Goal: Task Accomplishment & Management: Use online tool/utility

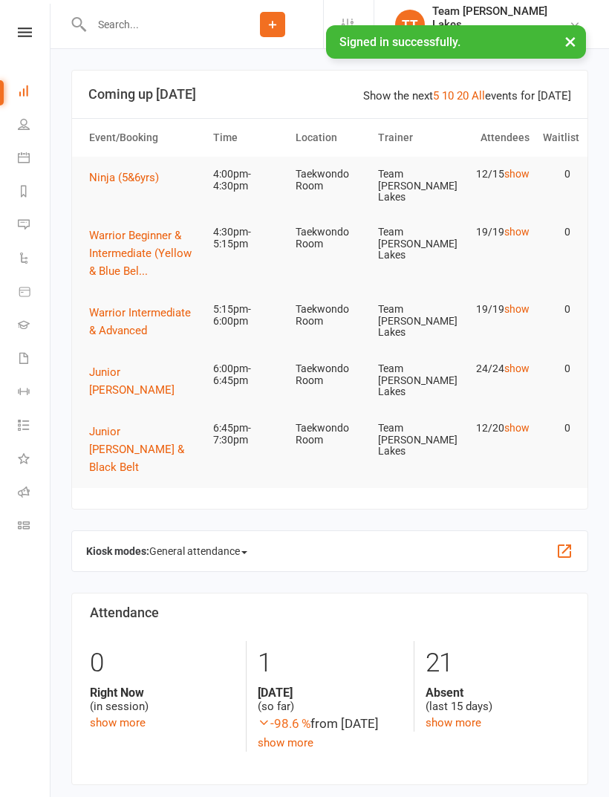
click at [37, 162] on link "Calendar" at bounding box center [34, 159] width 33 height 33
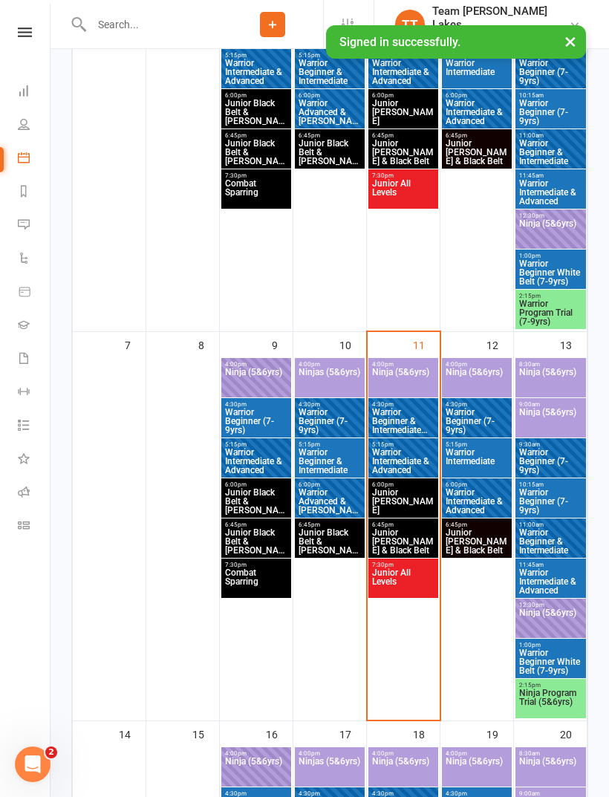
scroll to position [386, 0]
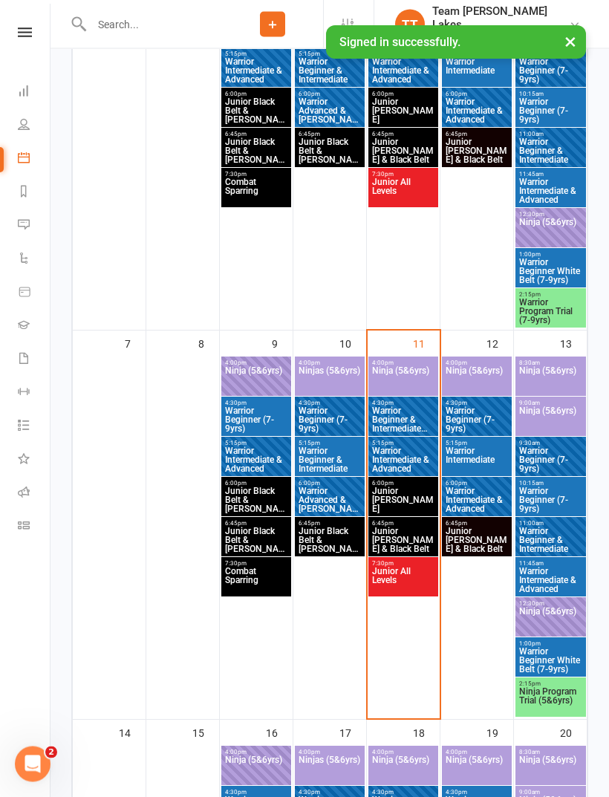
click at [402, 369] on span "Ninja (5&6yrs)" at bounding box center [403, 380] width 64 height 27
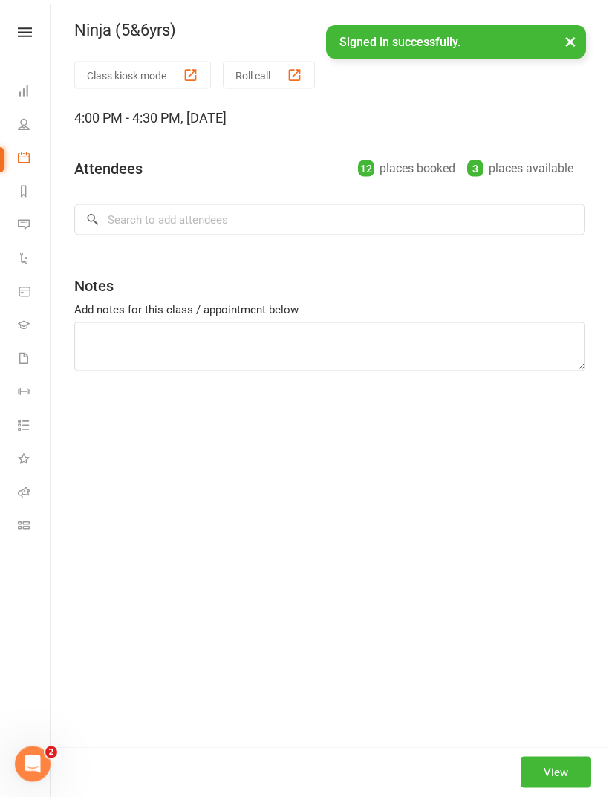
scroll to position [387, 0]
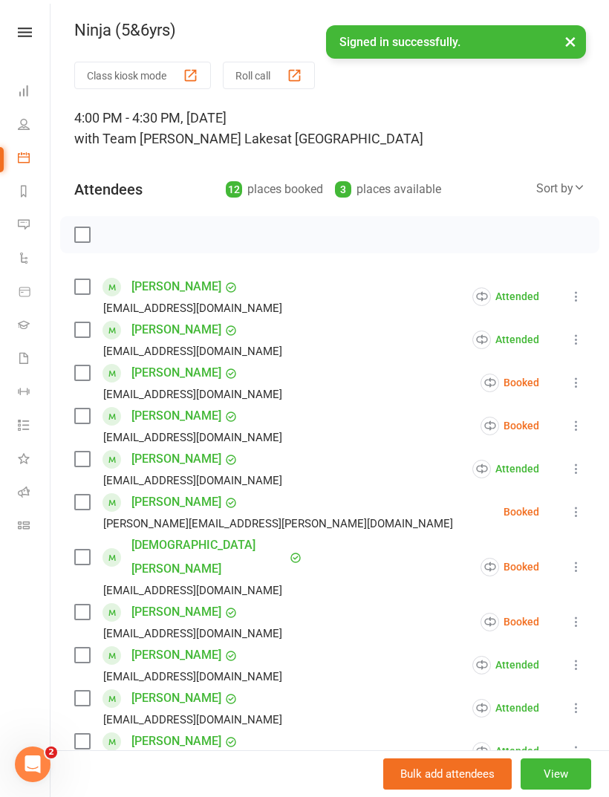
click at [279, 68] on button "Roll call" at bounding box center [269, 75] width 92 height 27
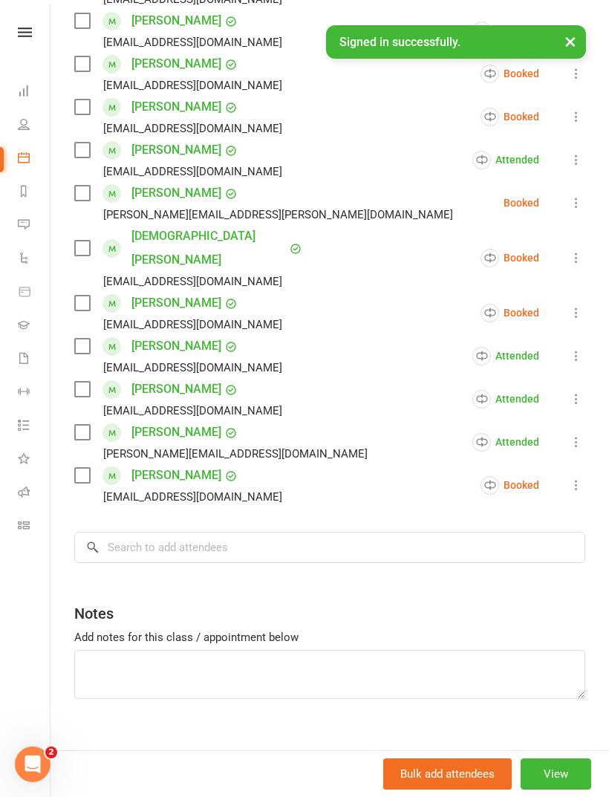
scroll to position [308, 0]
click at [209, 533] on input "search" at bounding box center [329, 548] width 511 height 31
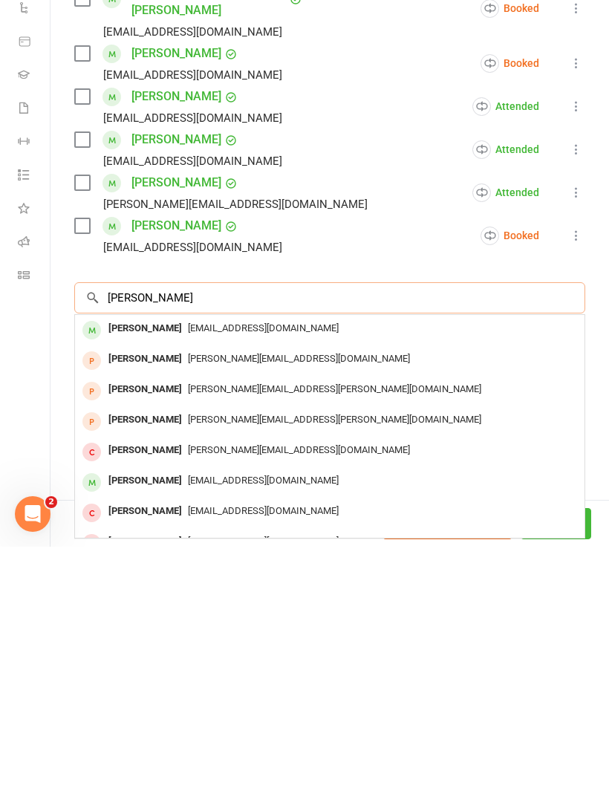
type input "Aaron lang"
click at [206, 573] on span "lilychou03@gmail.com" at bounding box center [263, 578] width 151 height 11
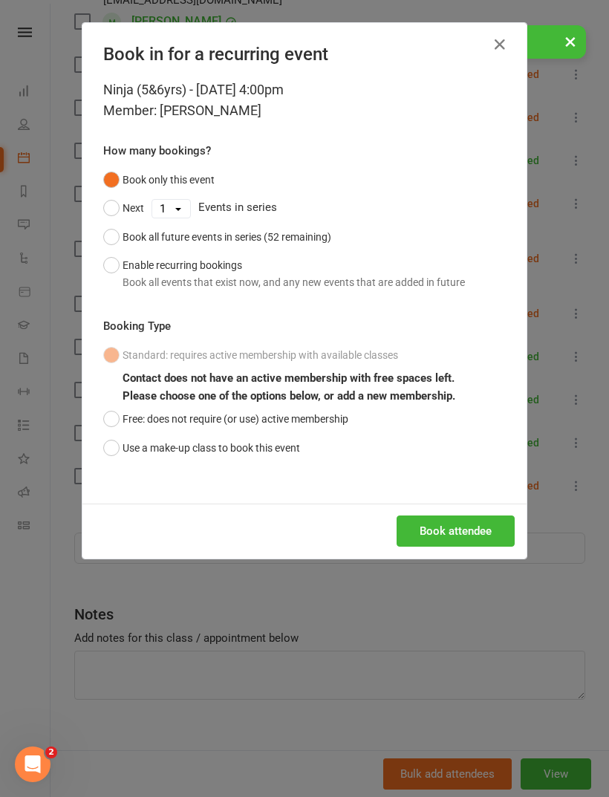
click at [300, 434] on button "Use a make-up class to book this event" at bounding box center [201, 448] width 197 height 28
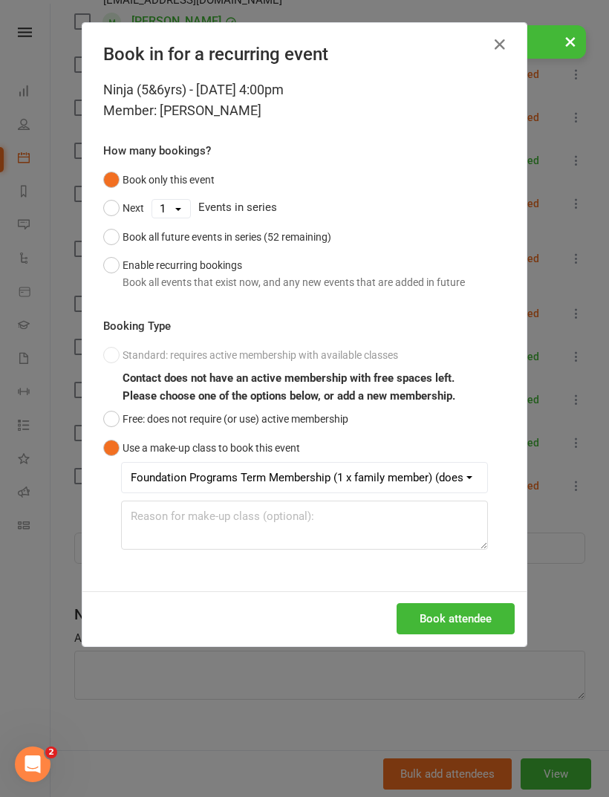
click at [481, 605] on button "Book attendee" at bounding box center [456, 618] width 118 height 31
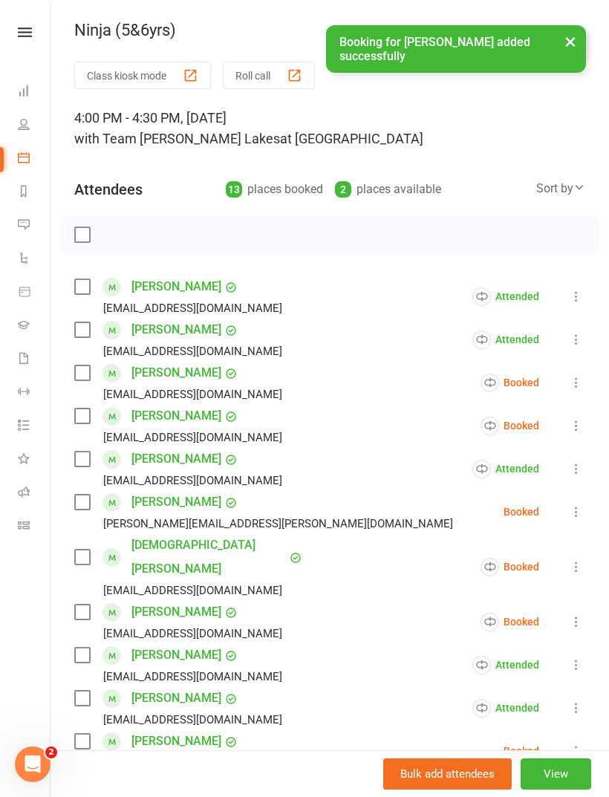
scroll to position [0, 0]
click at [276, 78] on button "Roll call" at bounding box center [269, 75] width 92 height 27
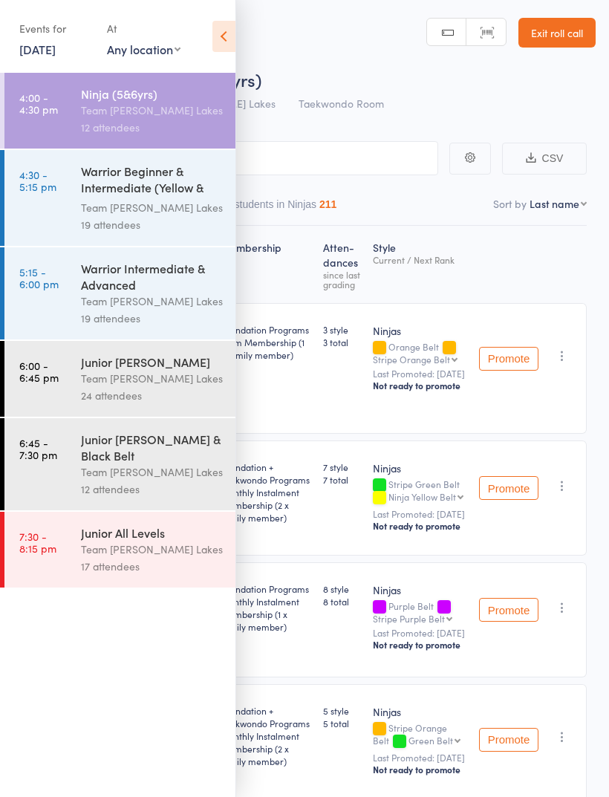
click at [386, 84] on div "Roll Call for Ninja (5&6yrs)" at bounding box center [324, 79] width 544 height 25
click at [216, 28] on icon at bounding box center [223, 36] width 23 height 31
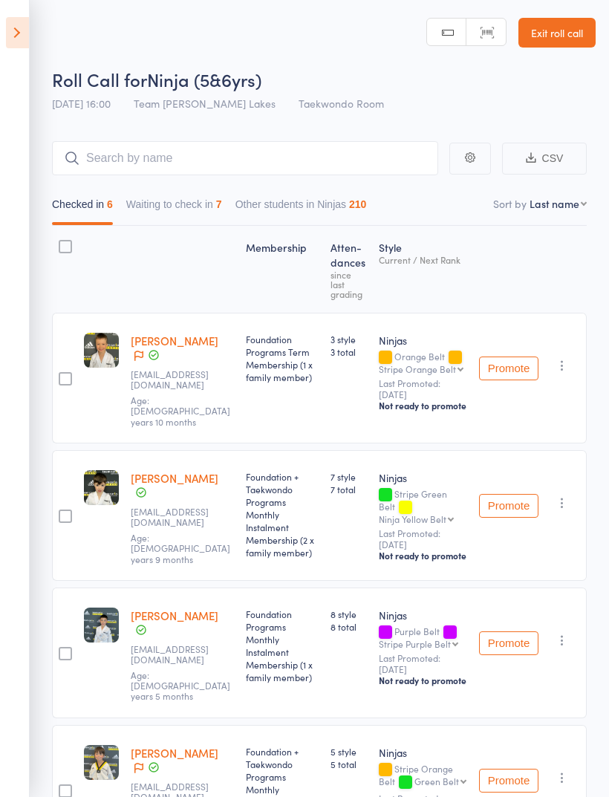
click at [201, 195] on button "Waiting to check in 7" at bounding box center [174, 208] width 96 height 34
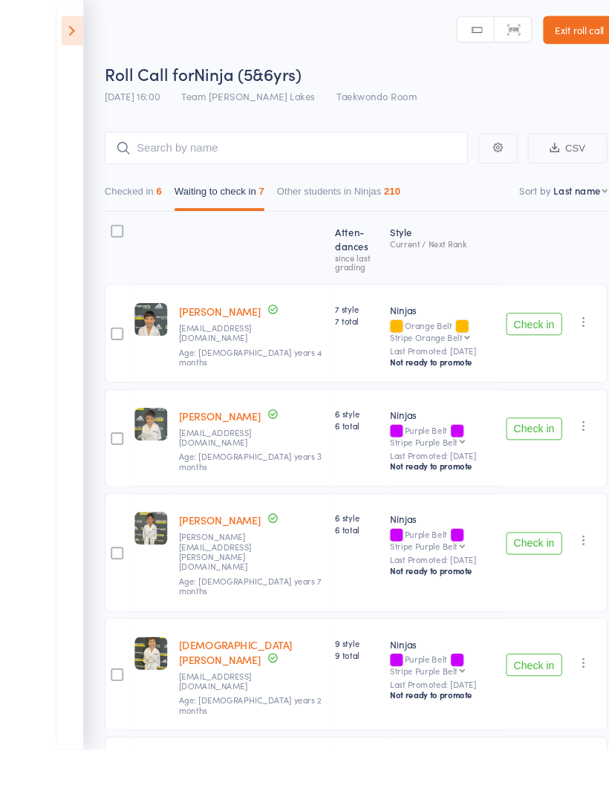
scroll to position [34, 0]
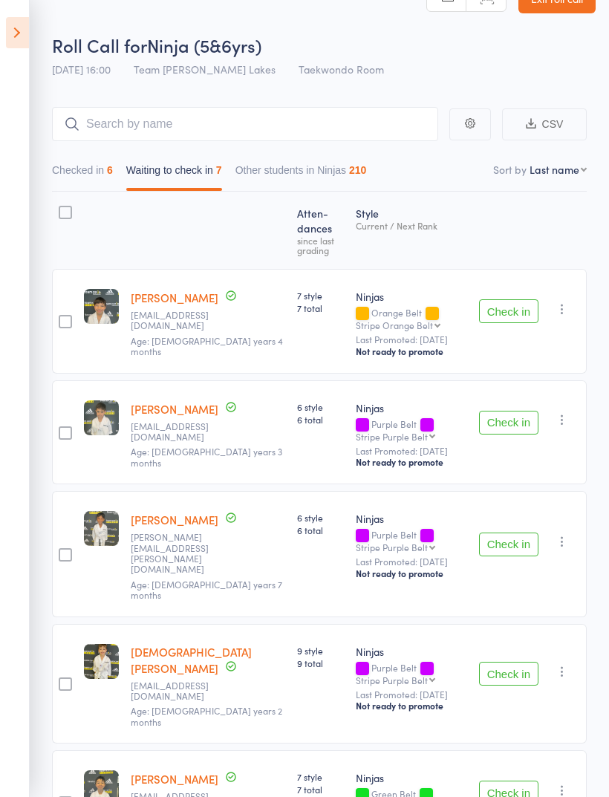
click at [524, 533] on button "Check in" at bounding box center [508, 545] width 59 height 24
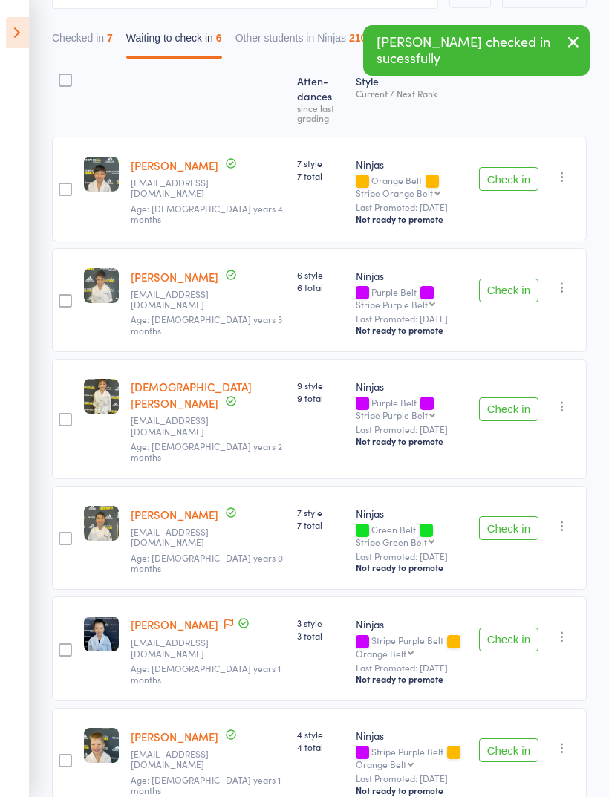
scroll to position [172, 0]
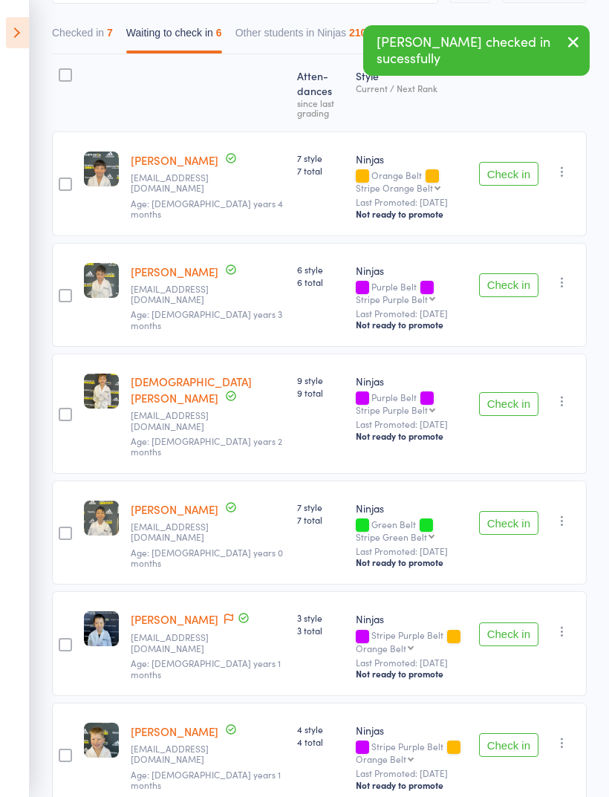
click at [507, 622] on button "Check in" at bounding box center [508, 634] width 59 height 24
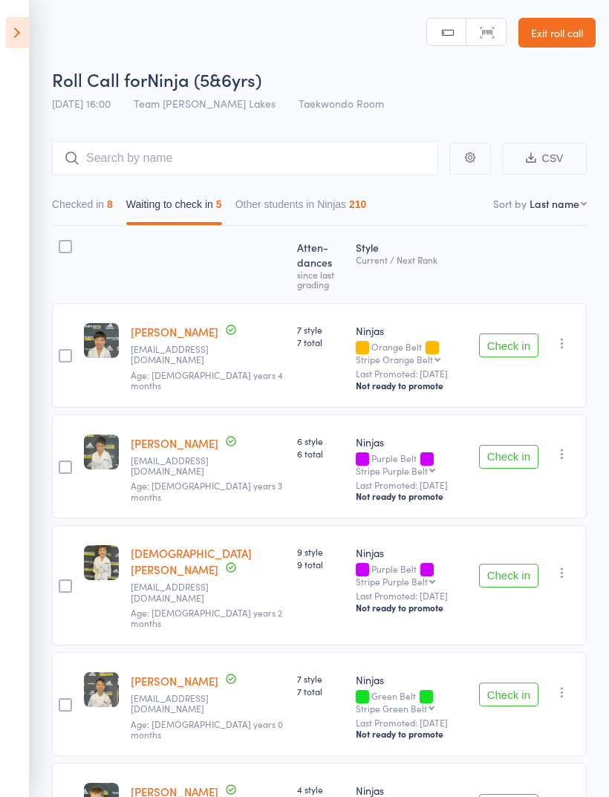
scroll to position [63, 0]
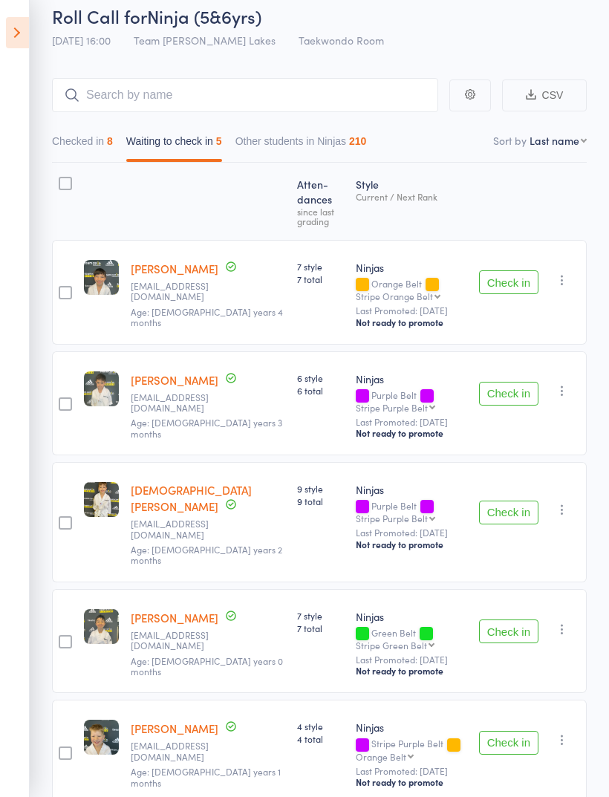
click at [183, 133] on button "Waiting to check in 5" at bounding box center [174, 145] width 96 height 34
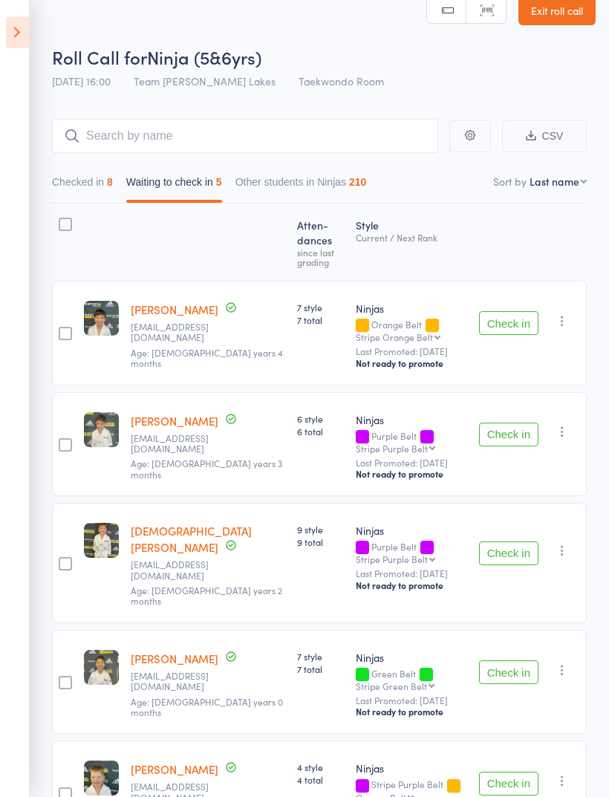
scroll to position [0, 0]
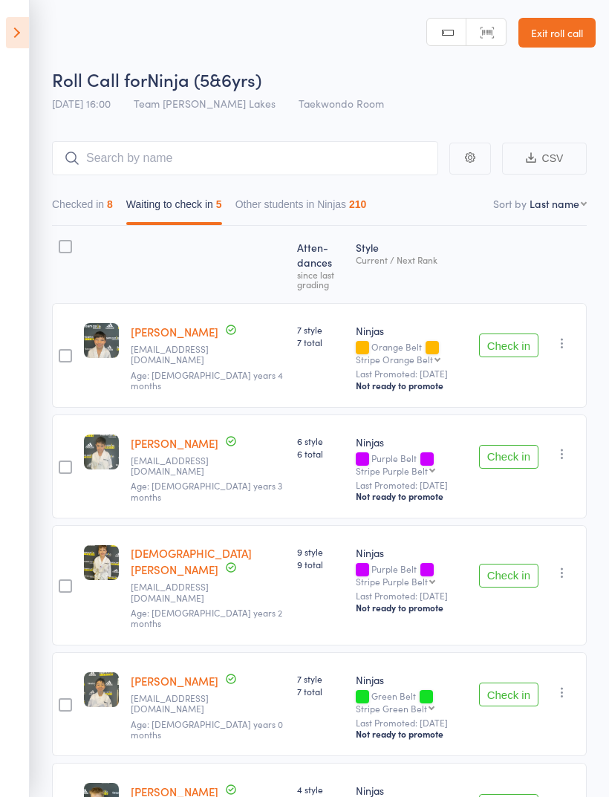
click at [60, 243] on div at bounding box center [65, 246] width 13 height 13
click at [62, 242] on input "checkbox" at bounding box center [62, 242] width 0 height 0
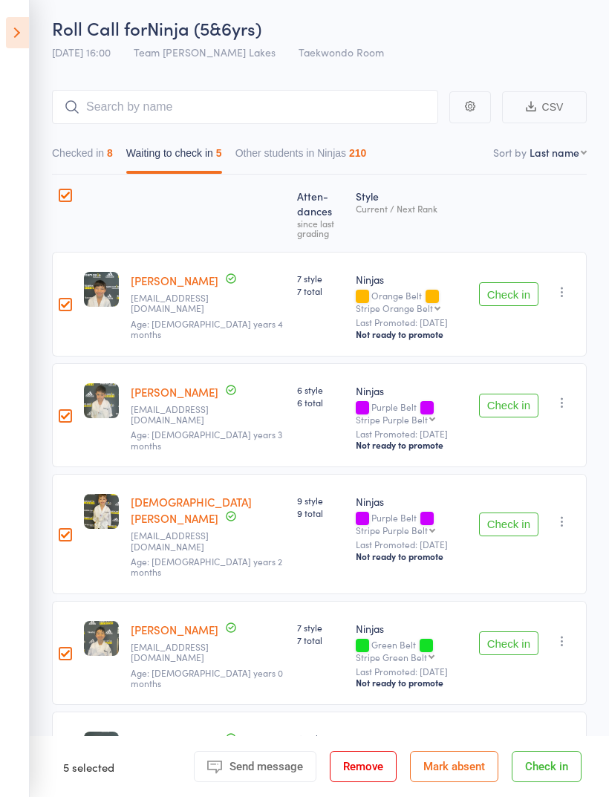
scroll to position [63, 0]
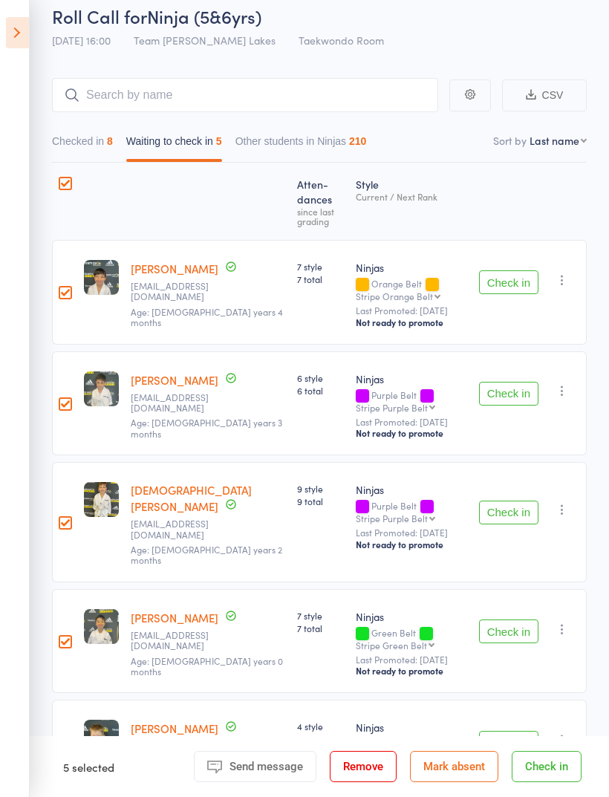
click at [458, 782] on button "Mark absent" at bounding box center [454, 766] width 88 height 31
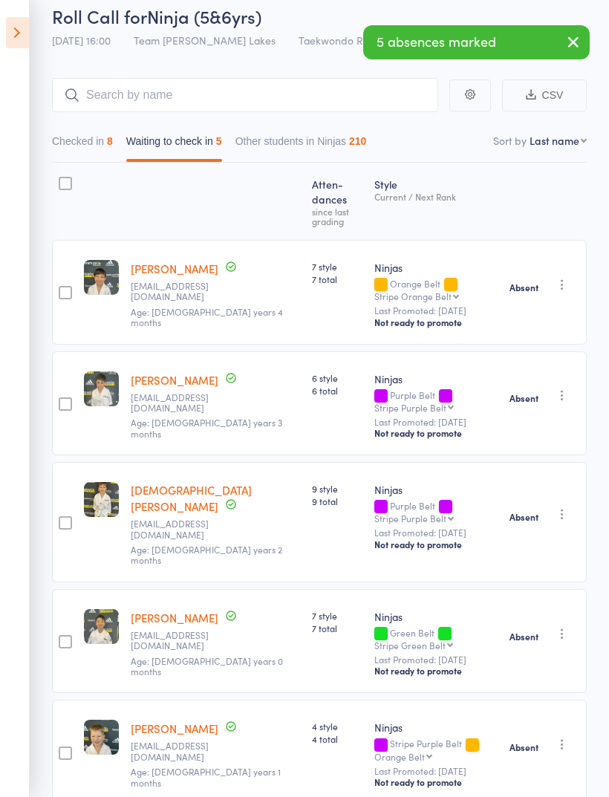
scroll to position [43, 0]
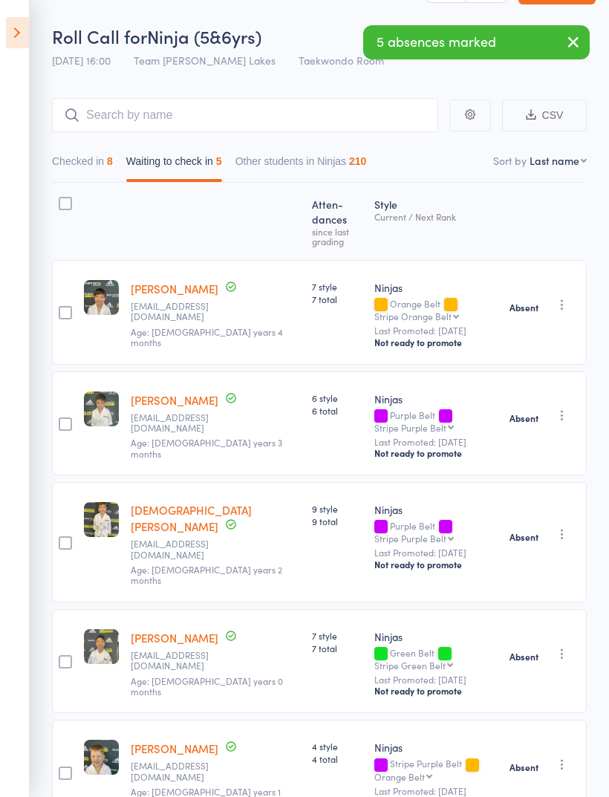
click at [94, 163] on button "Checked in 8" at bounding box center [82, 165] width 61 height 34
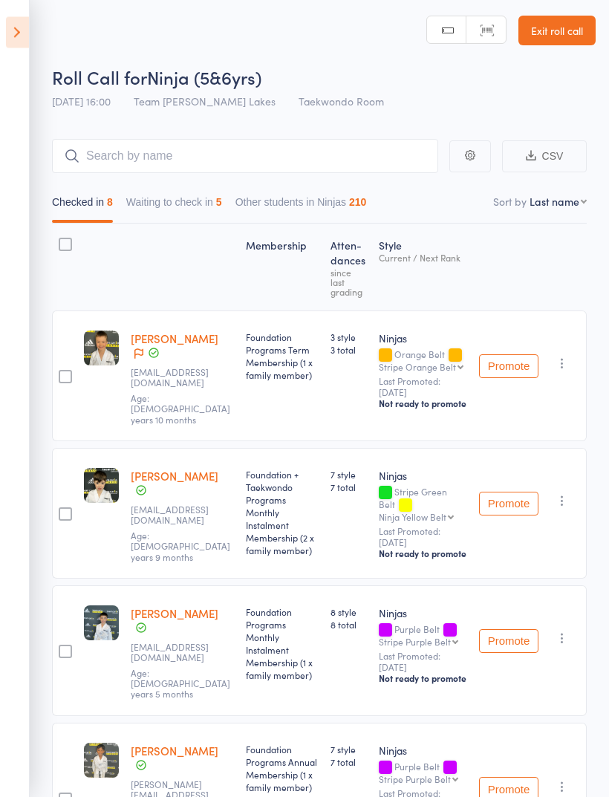
scroll to position [0, 0]
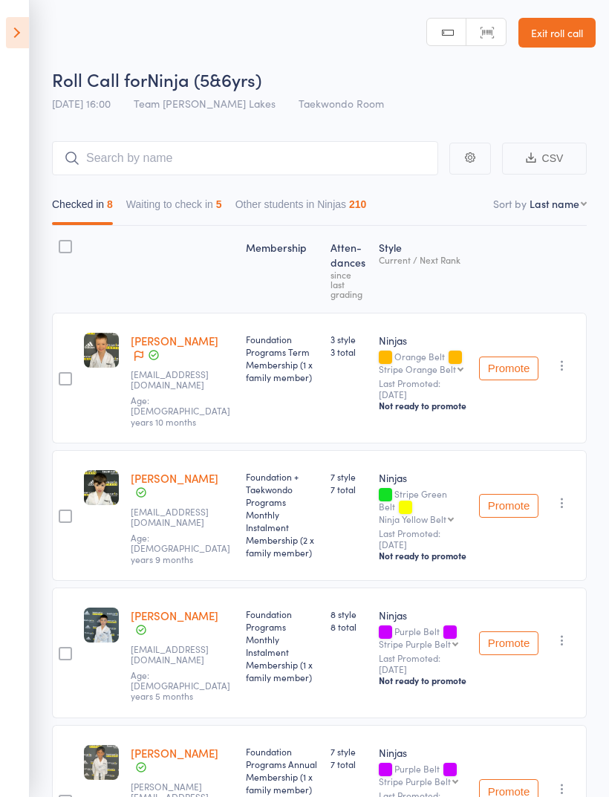
click at [550, 19] on link "Exit roll call" at bounding box center [556, 33] width 77 height 30
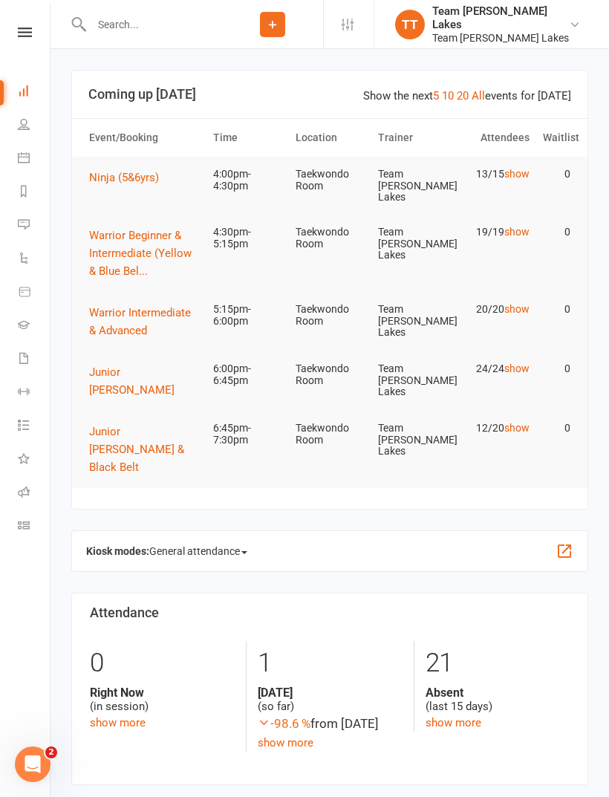
click at [31, 151] on link "Calendar" at bounding box center [34, 159] width 33 height 33
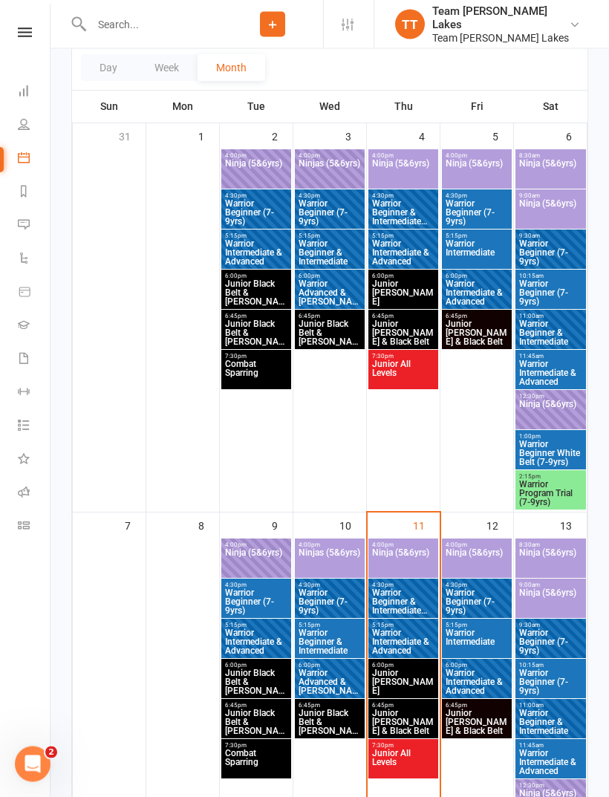
scroll to position [205, 0]
click at [407, 553] on span "Ninja (5&6yrs)" at bounding box center [403, 561] width 64 height 27
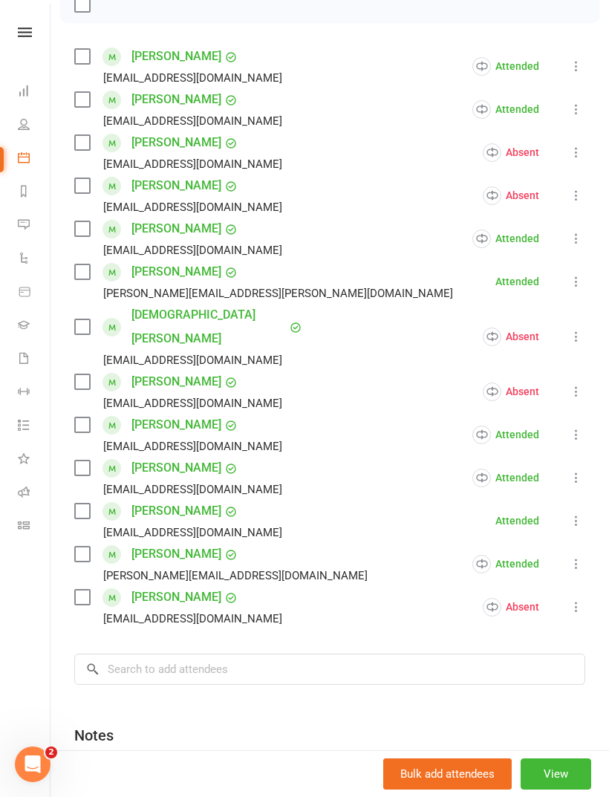
scroll to position [233, 0]
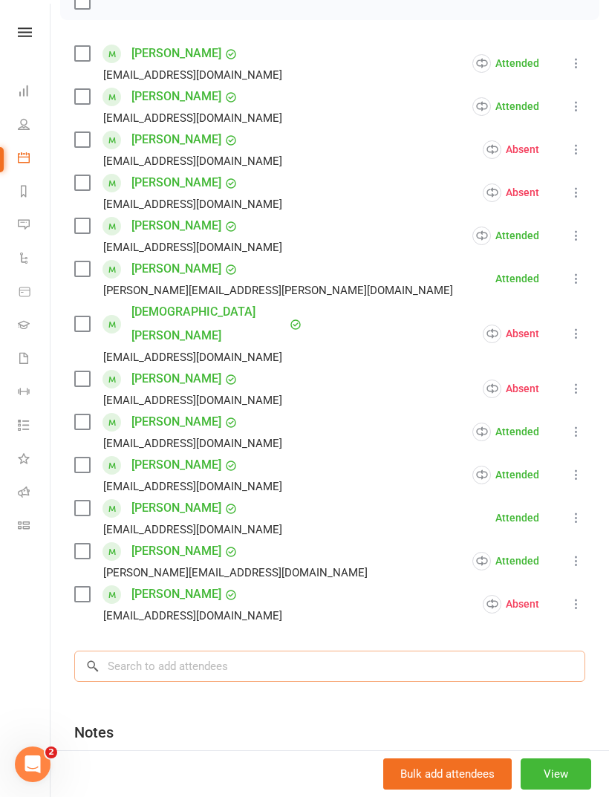
click at [198, 651] on input "search" at bounding box center [329, 666] width 511 height 31
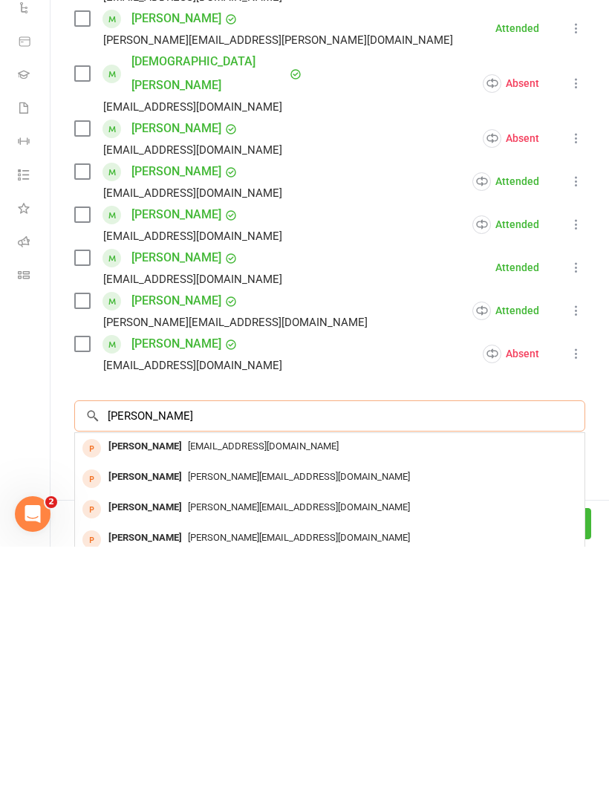
type input "Sebastia"
click at [263, 721] on span "teresa.selvon@outlook.com" at bounding box center [299, 726] width 222 height 11
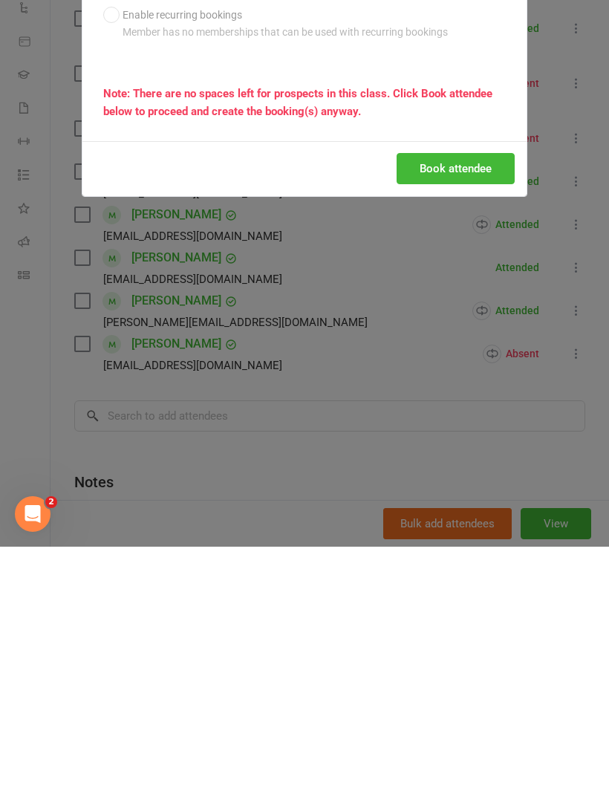
scroll to position [551, 0]
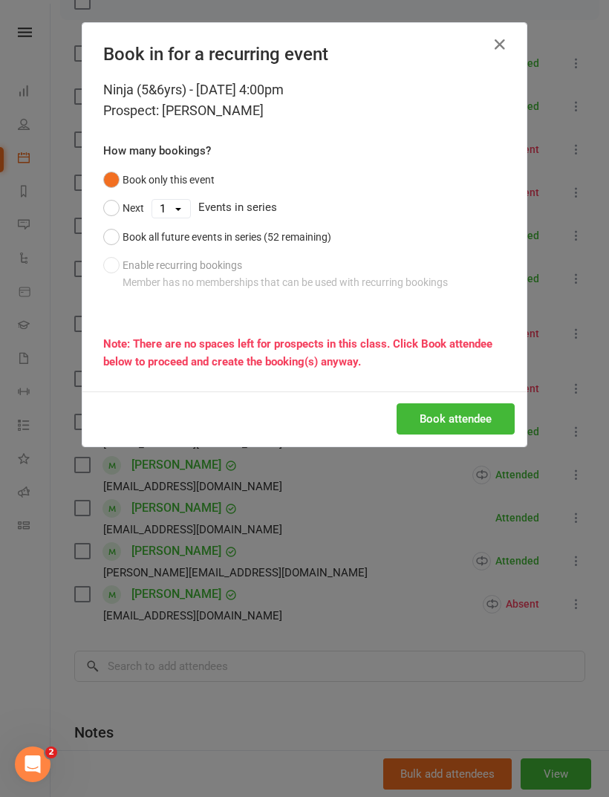
click at [504, 44] on icon "button" at bounding box center [500, 45] width 18 height 18
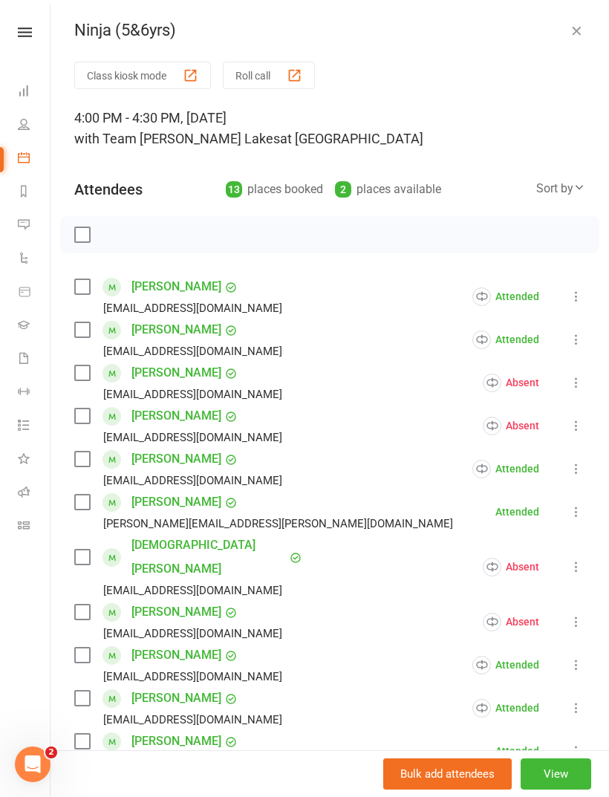
scroll to position [0, 0]
click at [570, 29] on icon "button" at bounding box center [576, 30] width 15 height 15
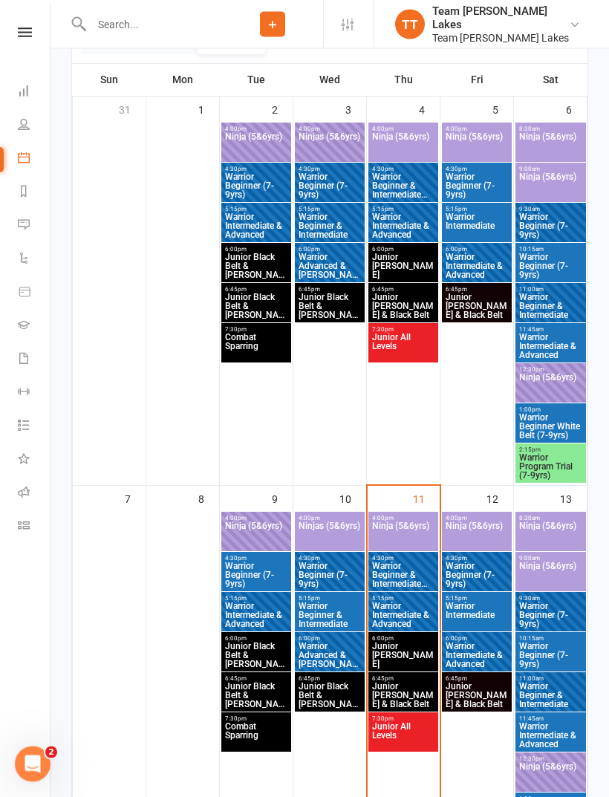
scroll to position [231, 0]
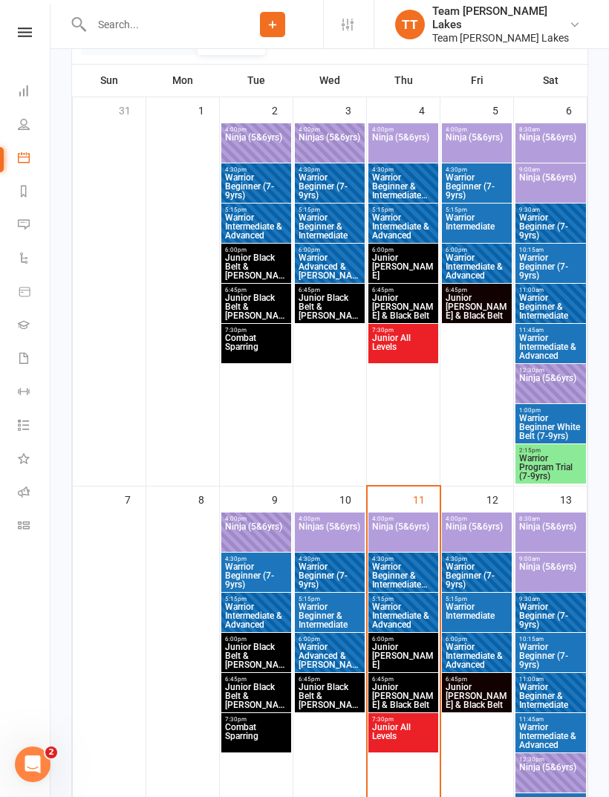
click at [403, 529] on span "Ninja (5&6yrs)" at bounding box center [403, 535] width 64 height 27
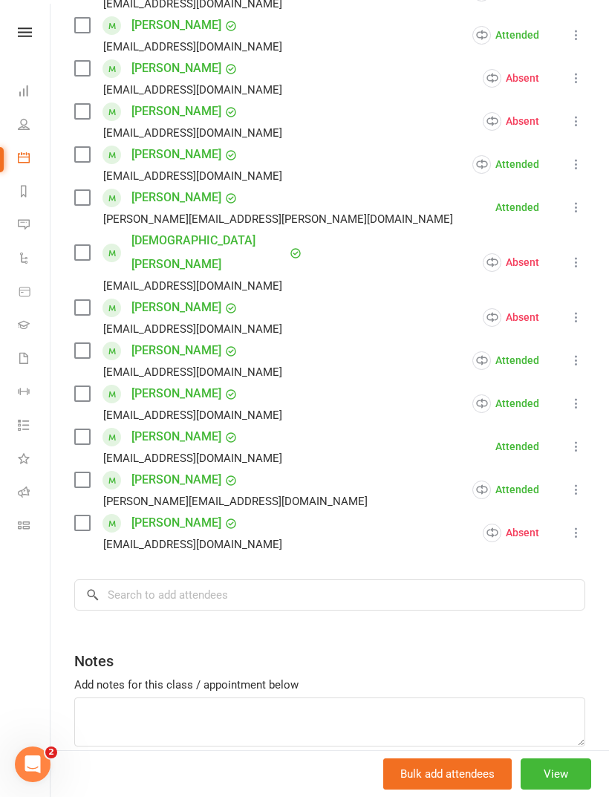
scroll to position [304, 0]
click at [193, 580] on input "search" at bounding box center [329, 595] width 511 height 31
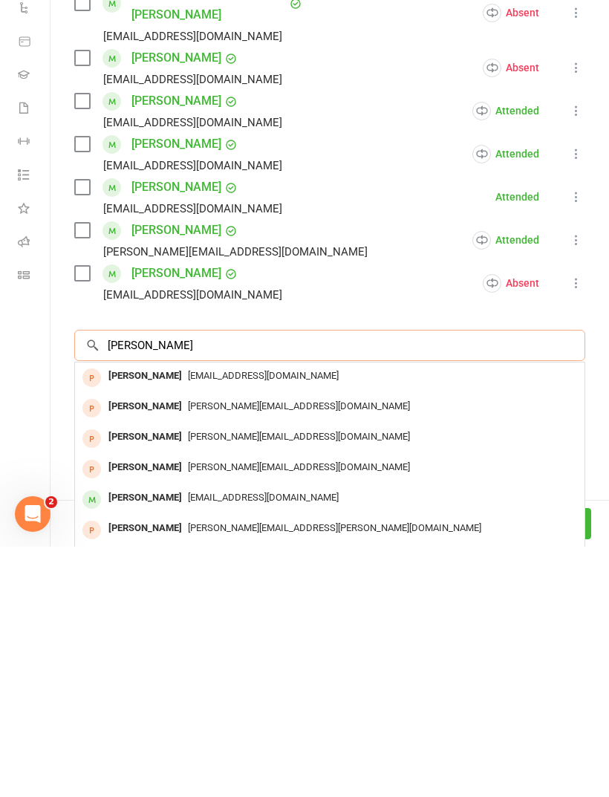
type input "Sebastian"
click at [218, 742] on span "angelasec@gmail.com" at bounding box center [263, 747] width 151 height 11
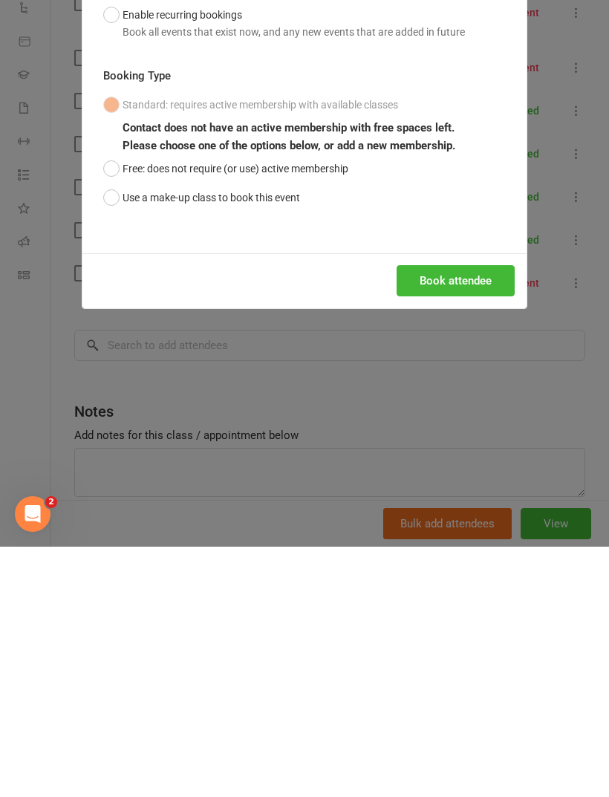
scroll to position [507, 0]
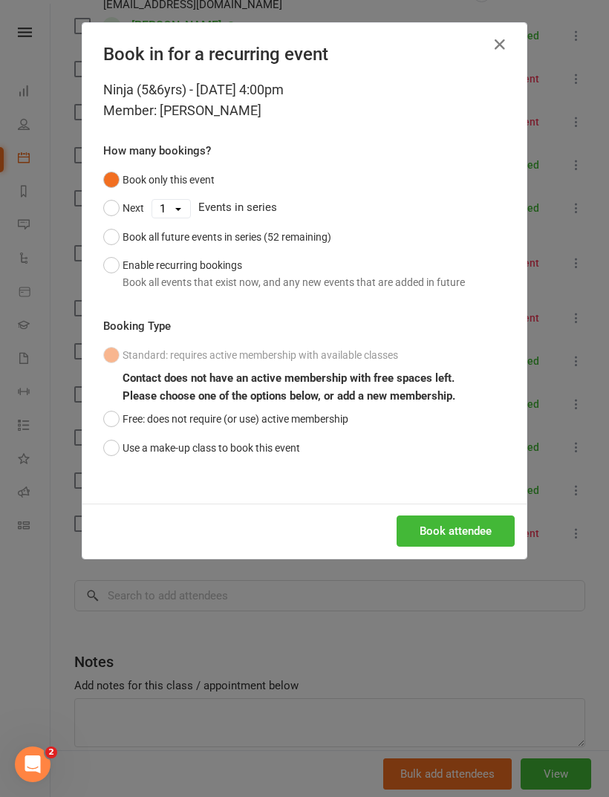
click at [120, 441] on button "Use a make-up class to book this event" at bounding box center [201, 448] width 197 height 28
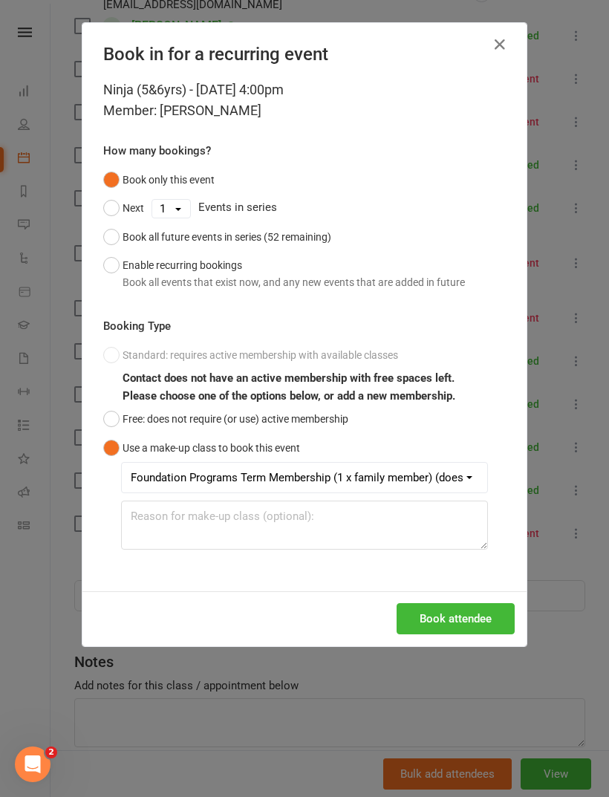
click at [467, 618] on button "Book attendee" at bounding box center [456, 618] width 118 height 31
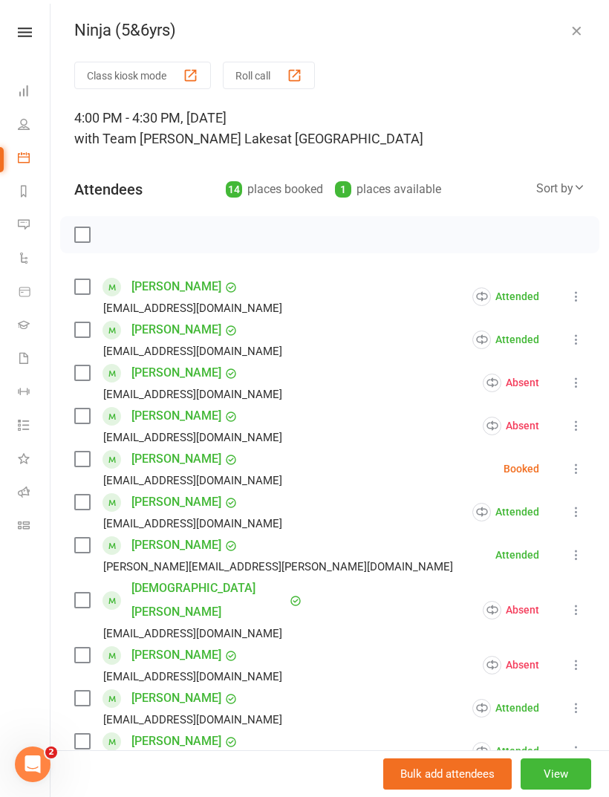
scroll to position [0, 0]
click at [264, 79] on button "Roll call" at bounding box center [269, 75] width 92 height 27
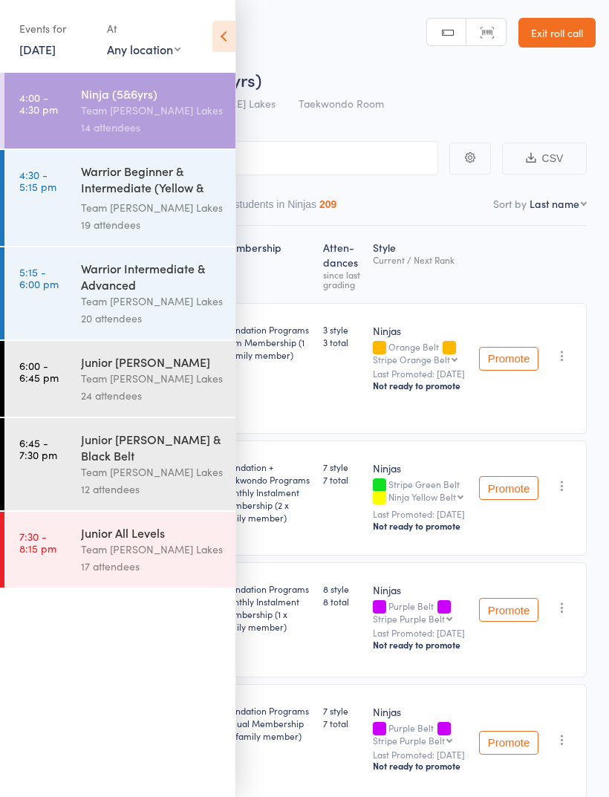
click at [220, 32] on icon at bounding box center [223, 36] width 23 height 31
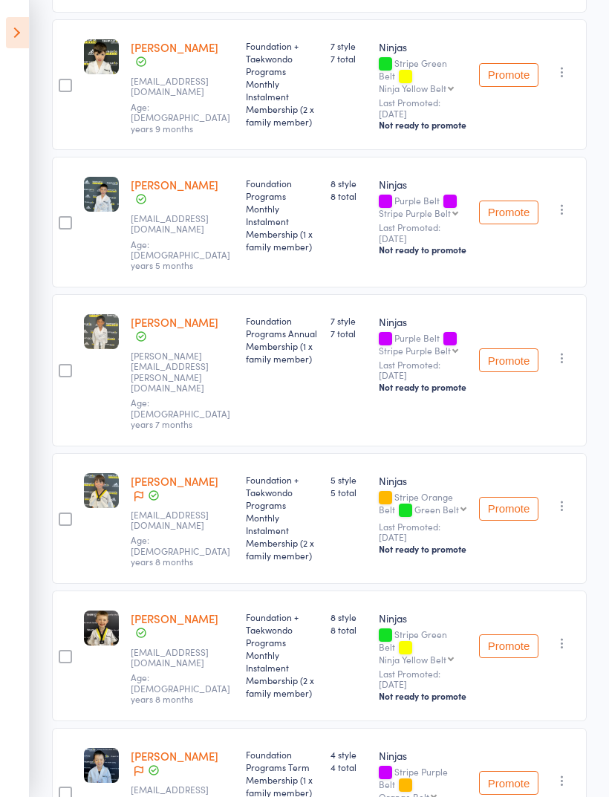
scroll to position [492, 0]
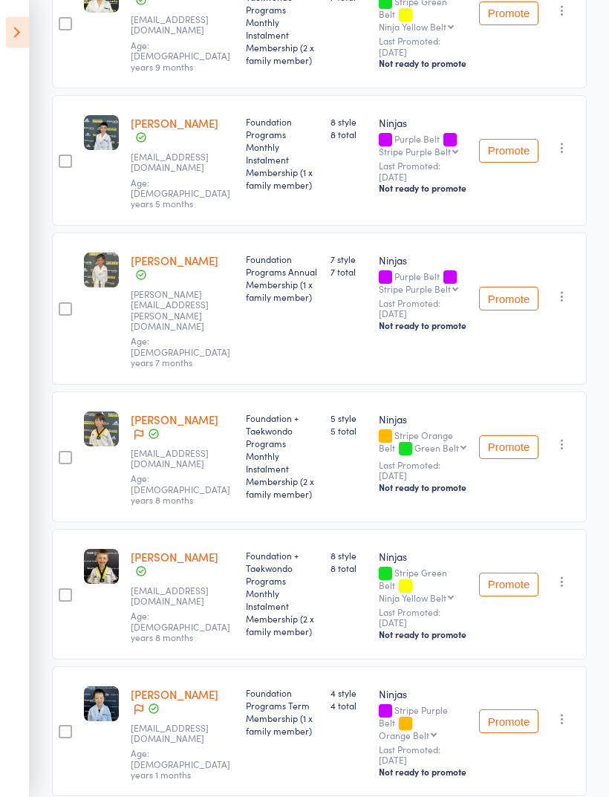
click at [206, 414] on link "[PERSON_NAME]" at bounding box center [175, 420] width 88 height 16
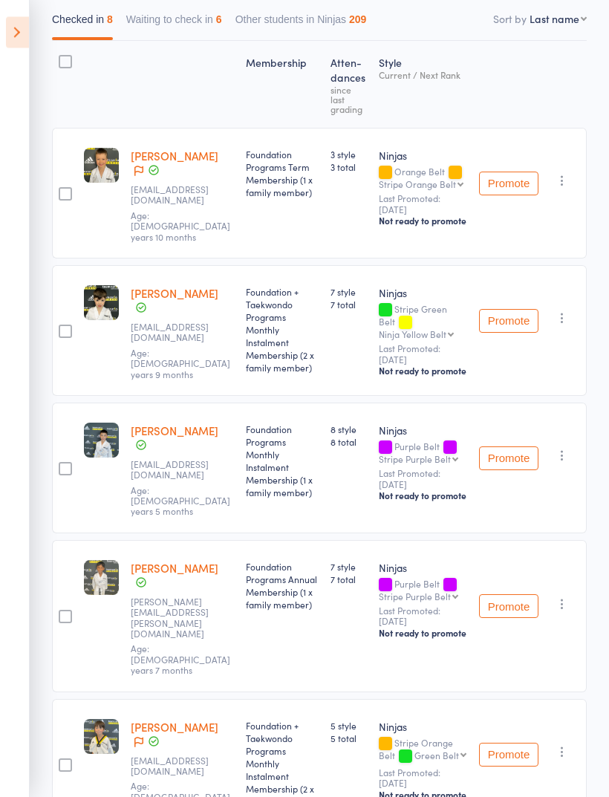
scroll to position [0, 0]
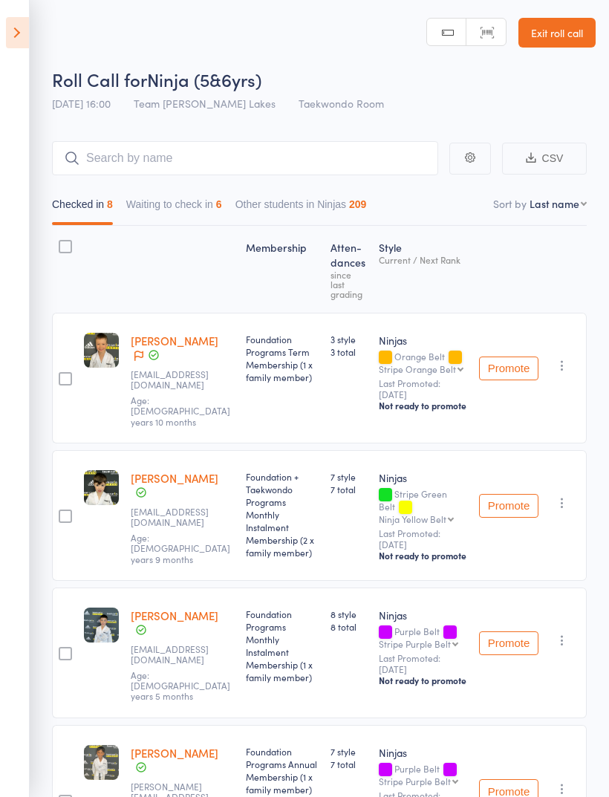
click at [186, 200] on button "Waiting to check in 6" at bounding box center [174, 208] width 96 height 34
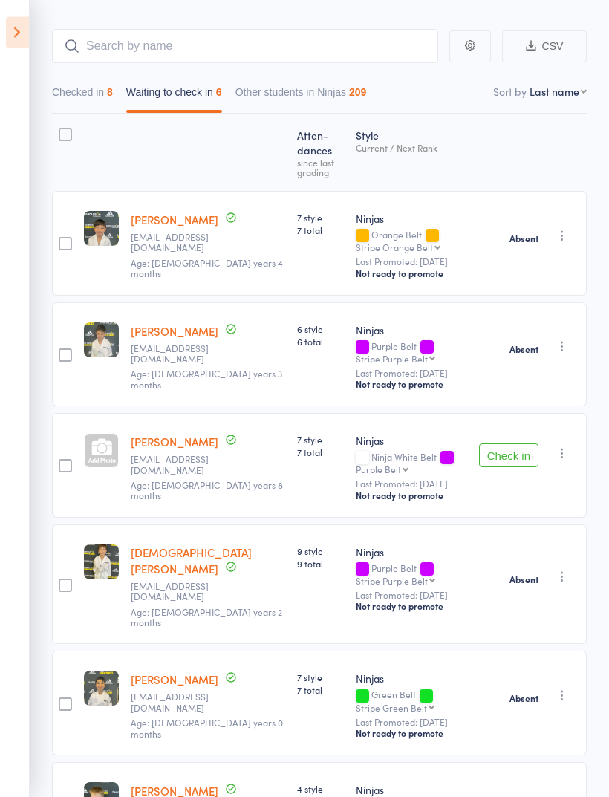
scroll to position [175, 0]
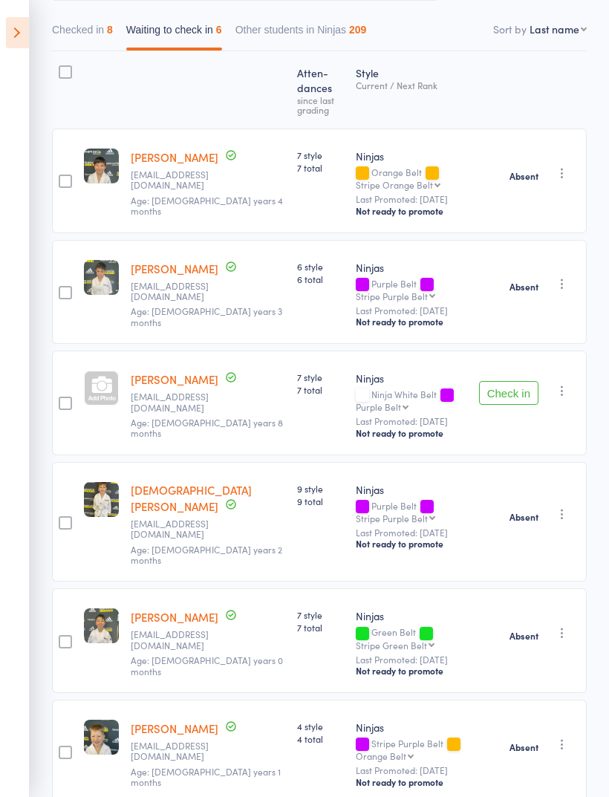
click at [521, 381] on button "Check in" at bounding box center [508, 393] width 59 height 24
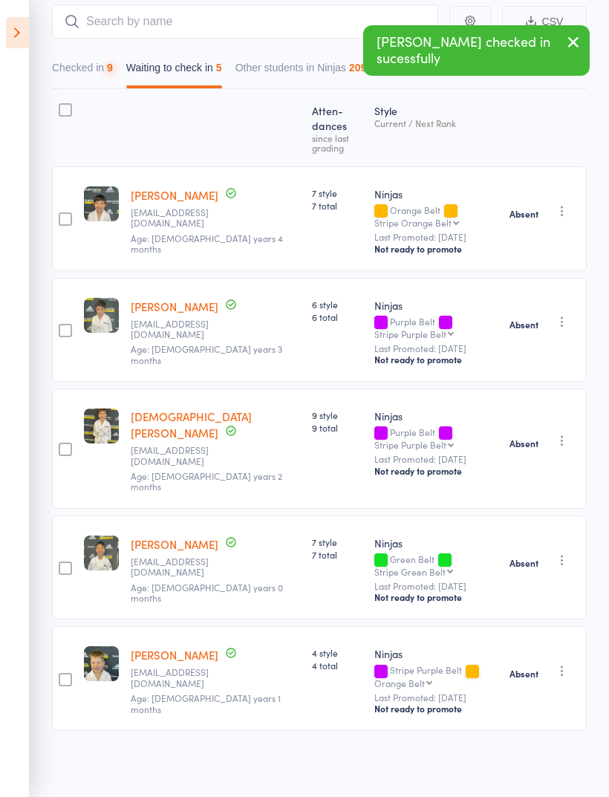
scroll to position [43, 0]
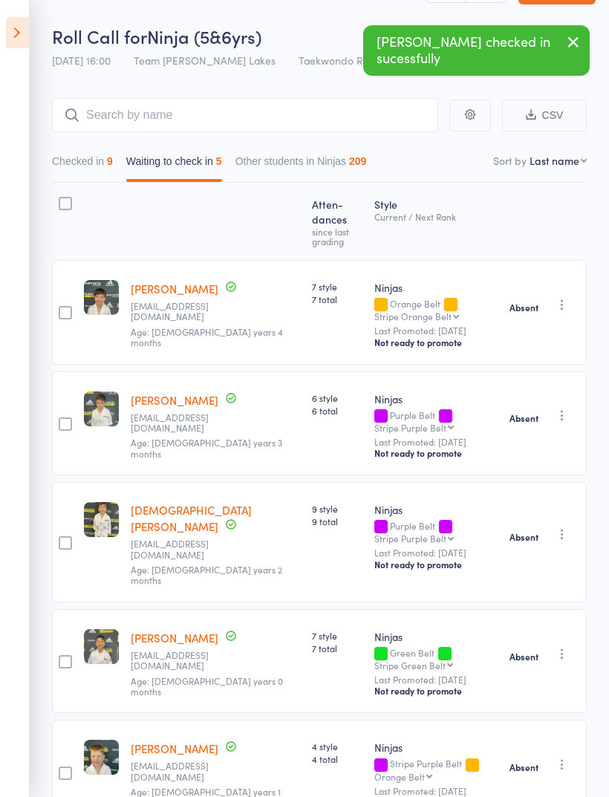
click at [85, 157] on button "Checked in 9" at bounding box center [82, 165] width 61 height 34
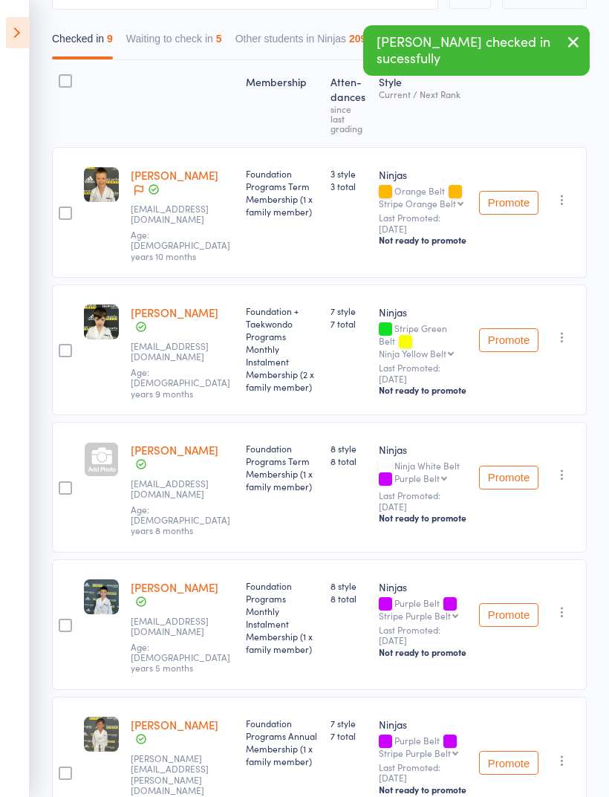
scroll to position [164, 0]
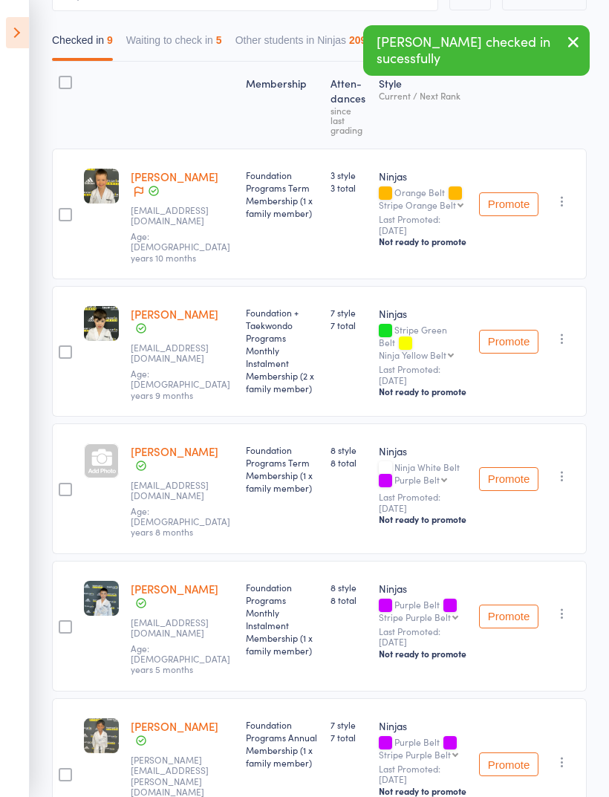
click at [109, 478] on div at bounding box center [101, 460] width 35 height 35
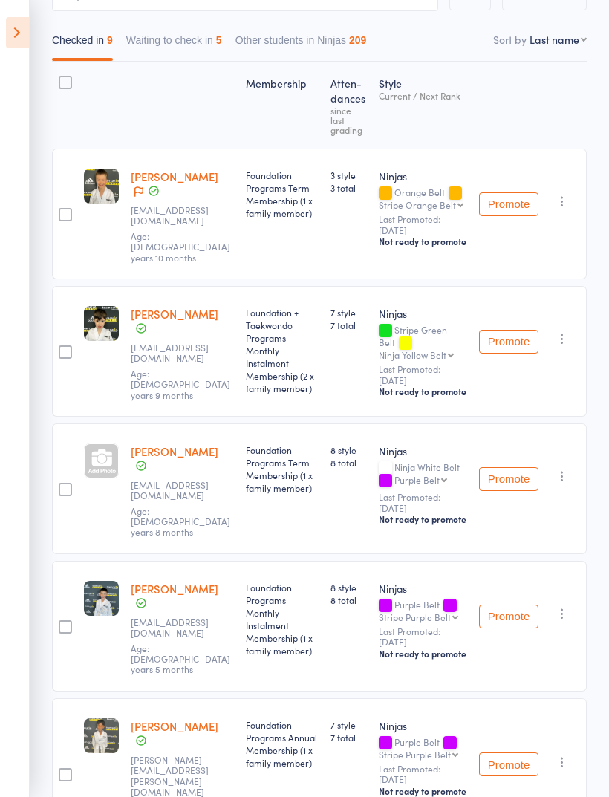
click at [167, 459] on link "[PERSON_NAME]" at bounding box center [175, 451] width 88 height 16
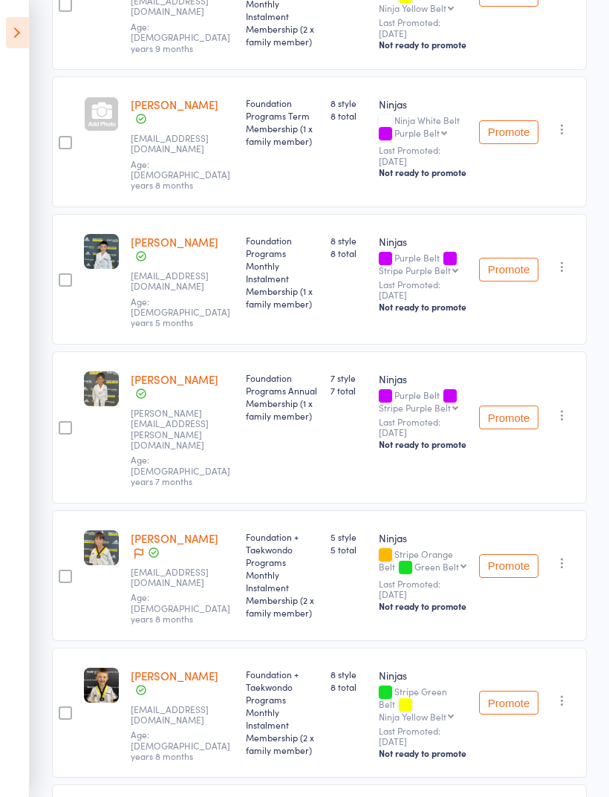
scroll to position [517, 0]
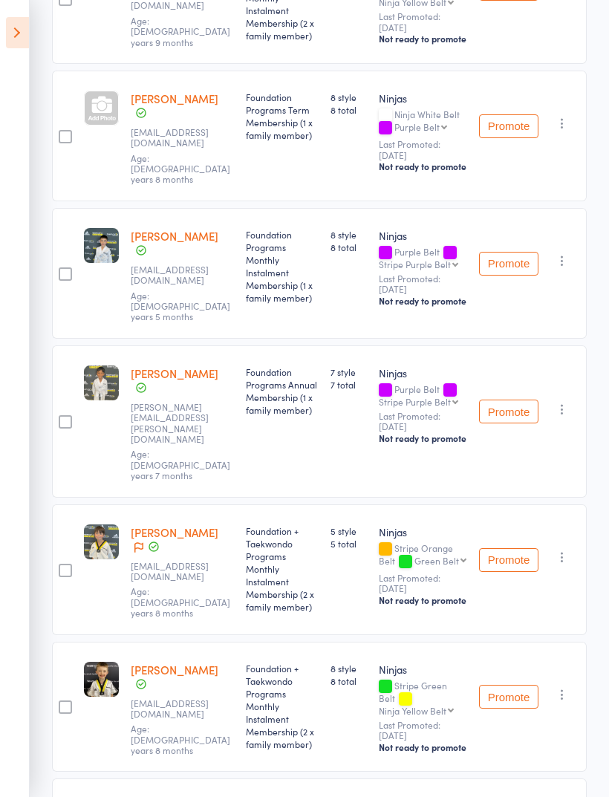
click at [204, 524] on link "[PERSON_NAME]" at bounding box center [175, 532] width 88 height 16
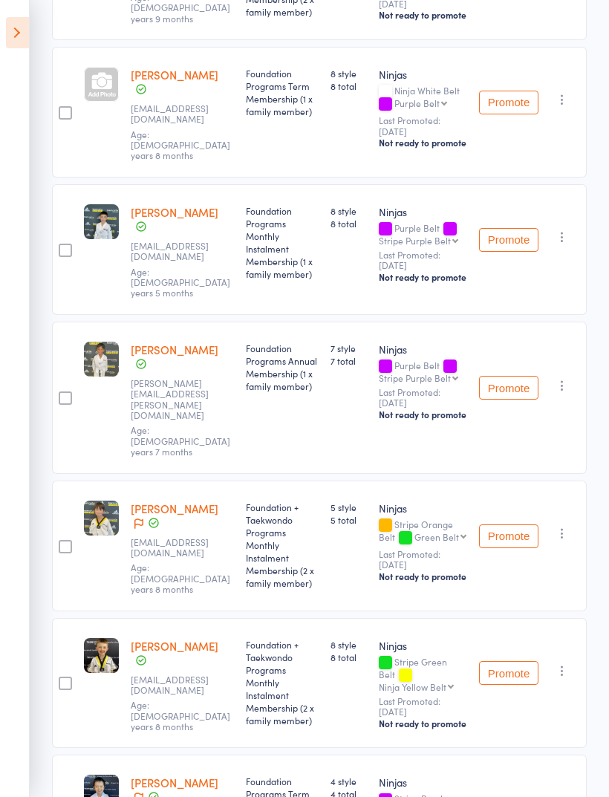
click at [102, 102] on div at bounding box center [101, 84] width 35 height 35
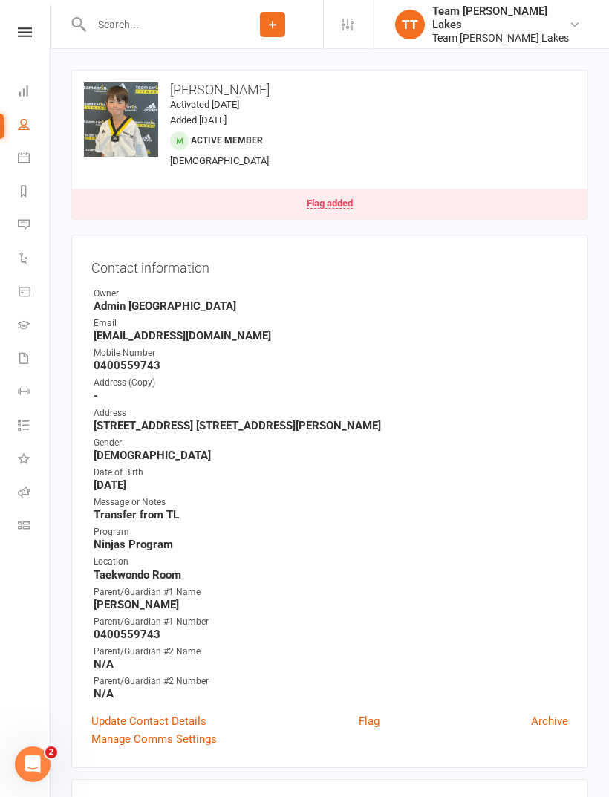
scroll to position [1, 0]
